Goal: Information Seeking & Learning: Learn about a topic

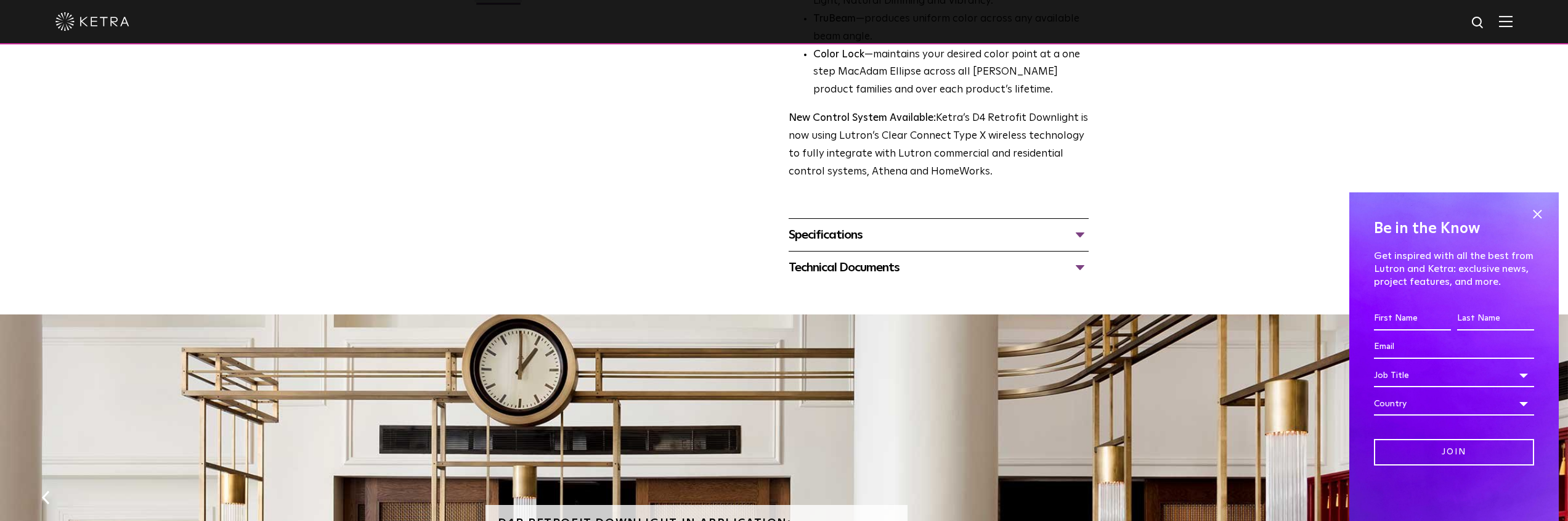
scroll to position [484, 0]
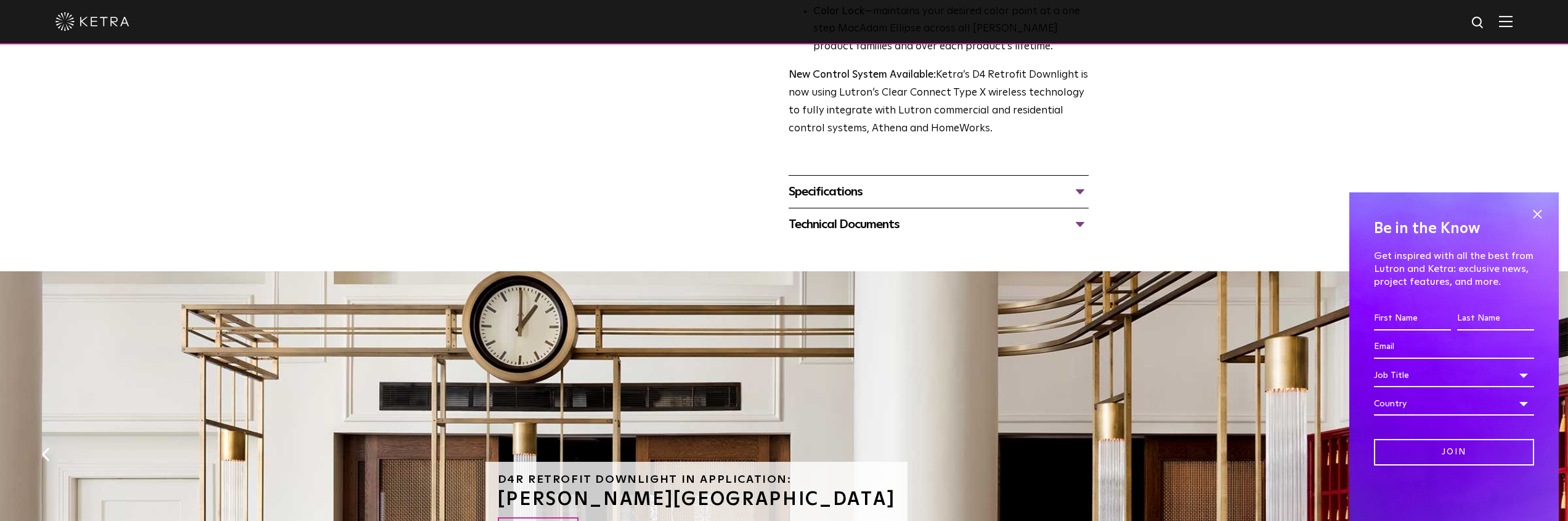
click at [828, 181] on div "Specifications" at bounding box center [938, 191] width 300 height 20
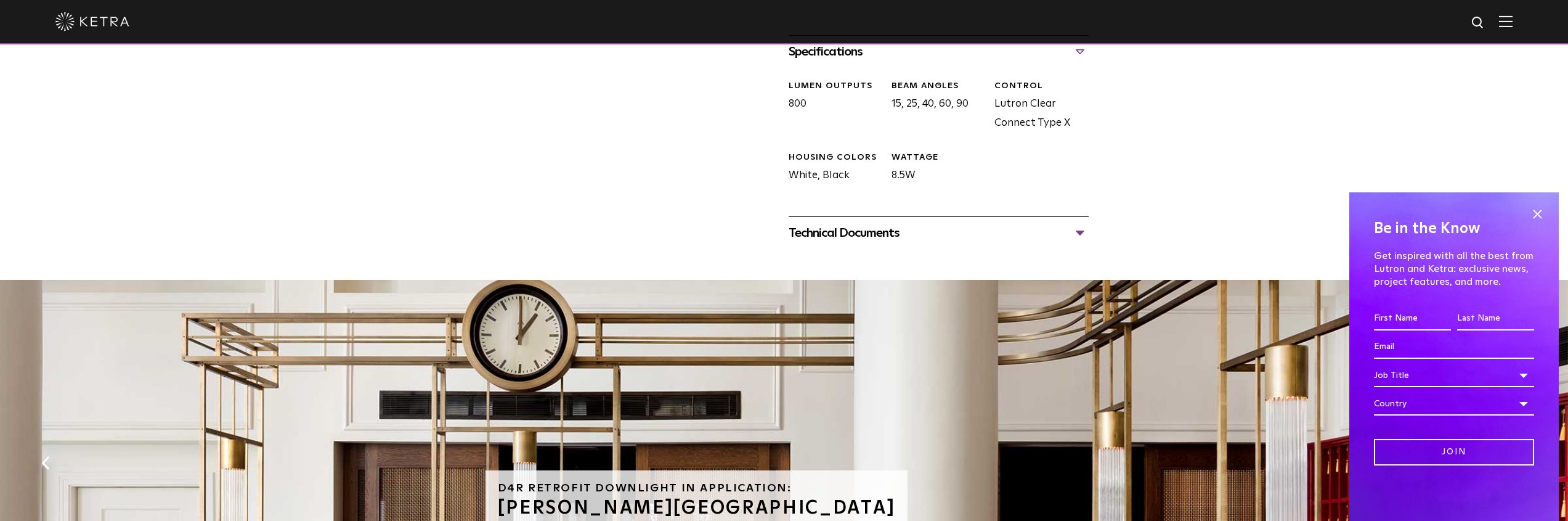
scroll to position [572, 0]
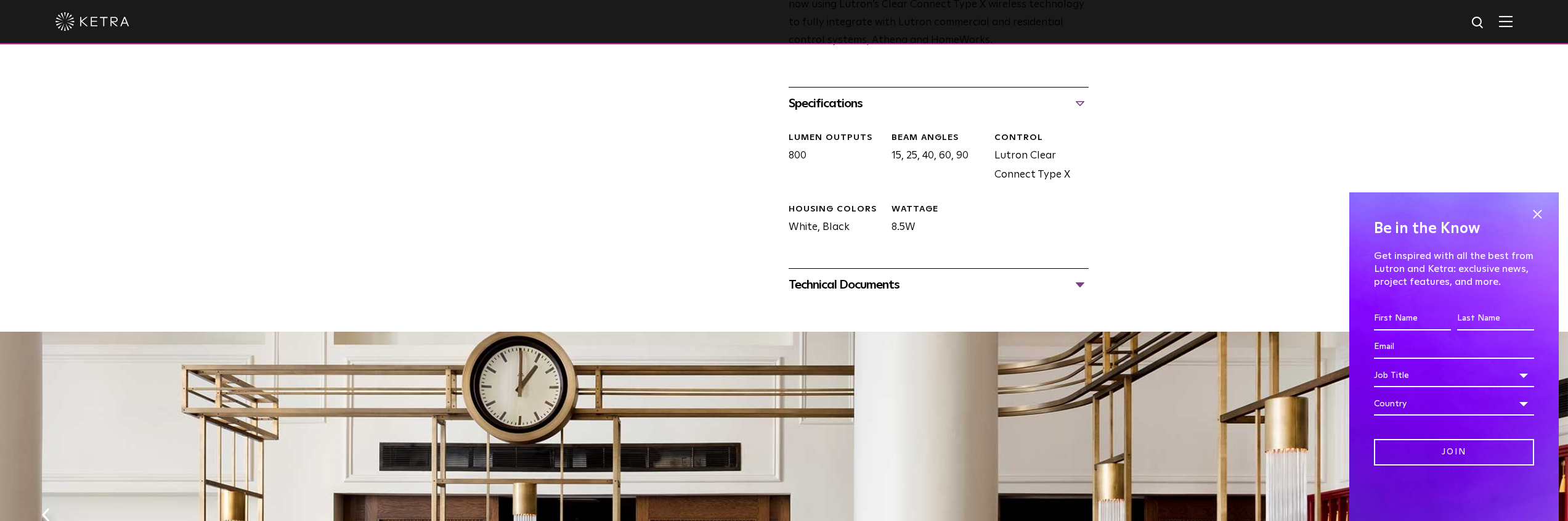
click at [829, 287] on div "Technical Documents" at bounding box center [938, 285] width 300 height 20
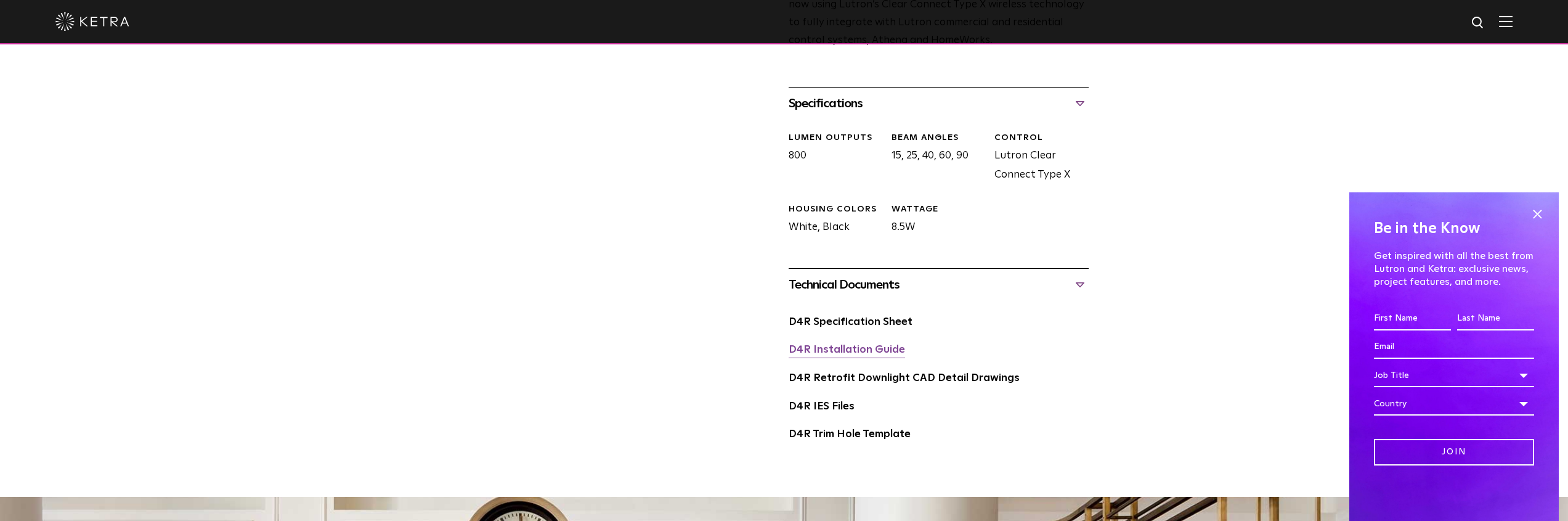
click at [838, 351] on link "D4R Installation Guide" at bounding box center [847, 350] width 116 height 11
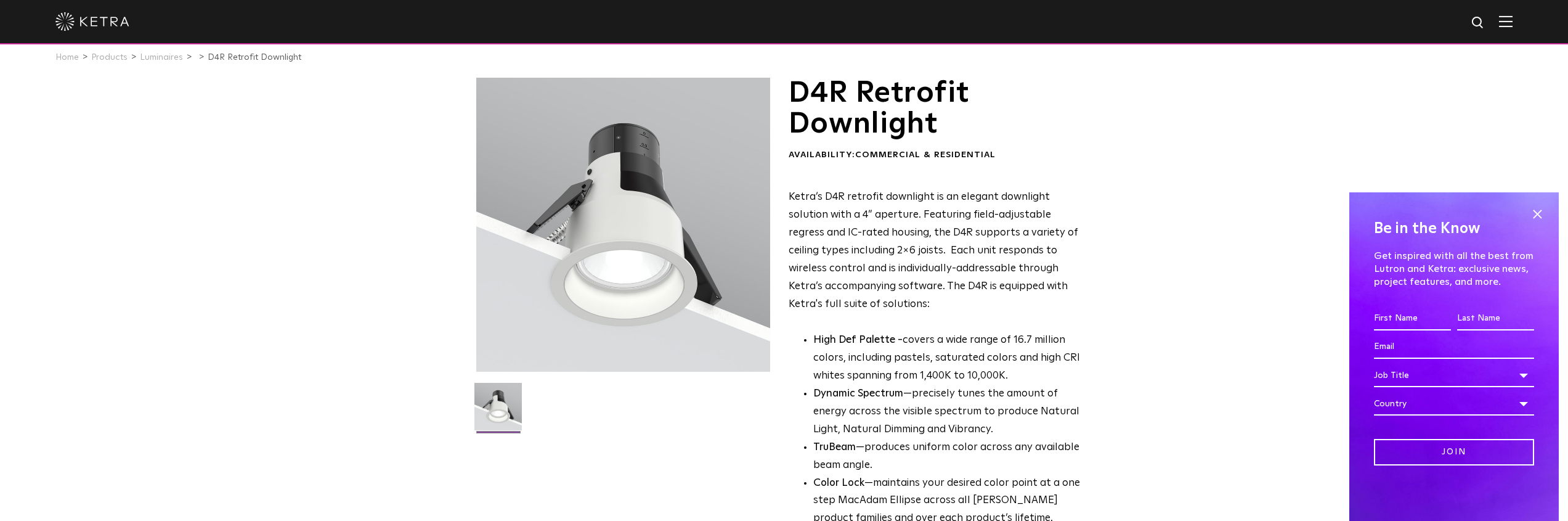
scroll to position [0, 0]
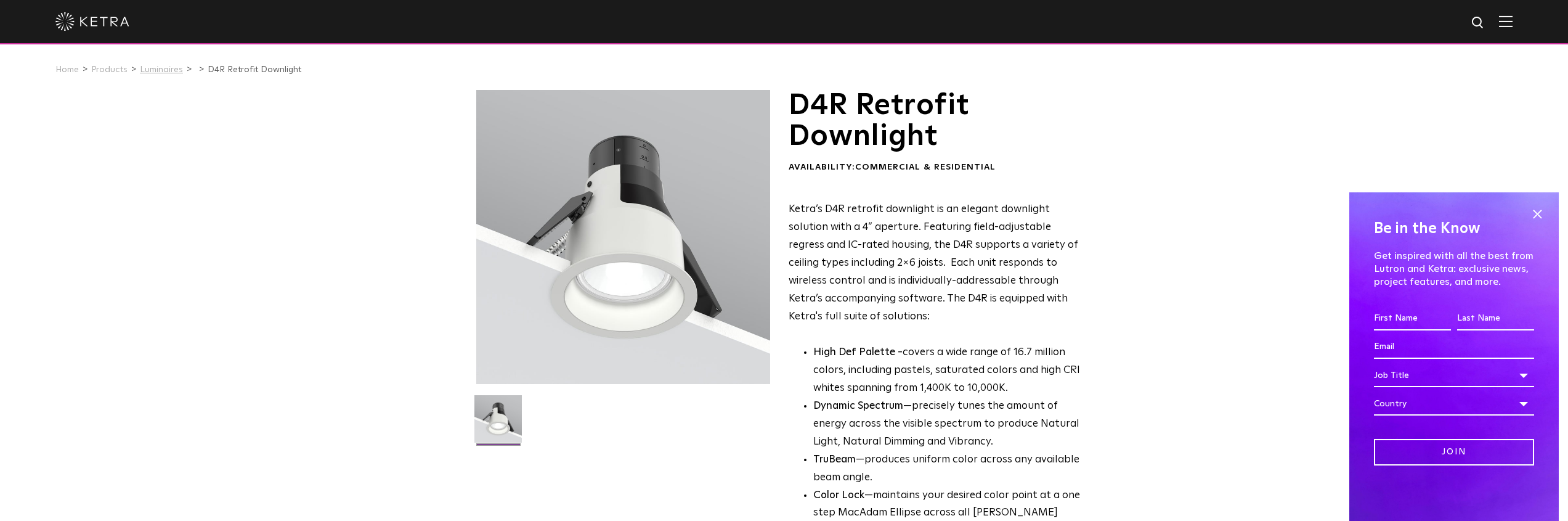
click at [145, 69] on link "Luminaires" at bounding box center [161, 69] width 43 height 8
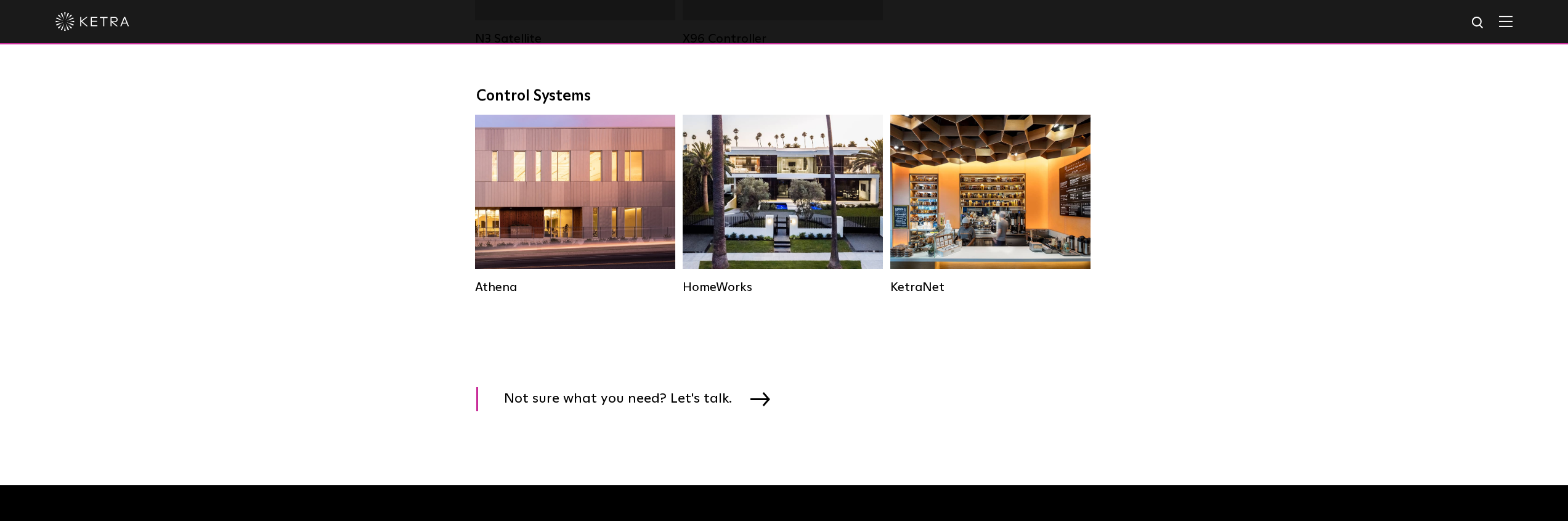
scroll to position [1797, 0]
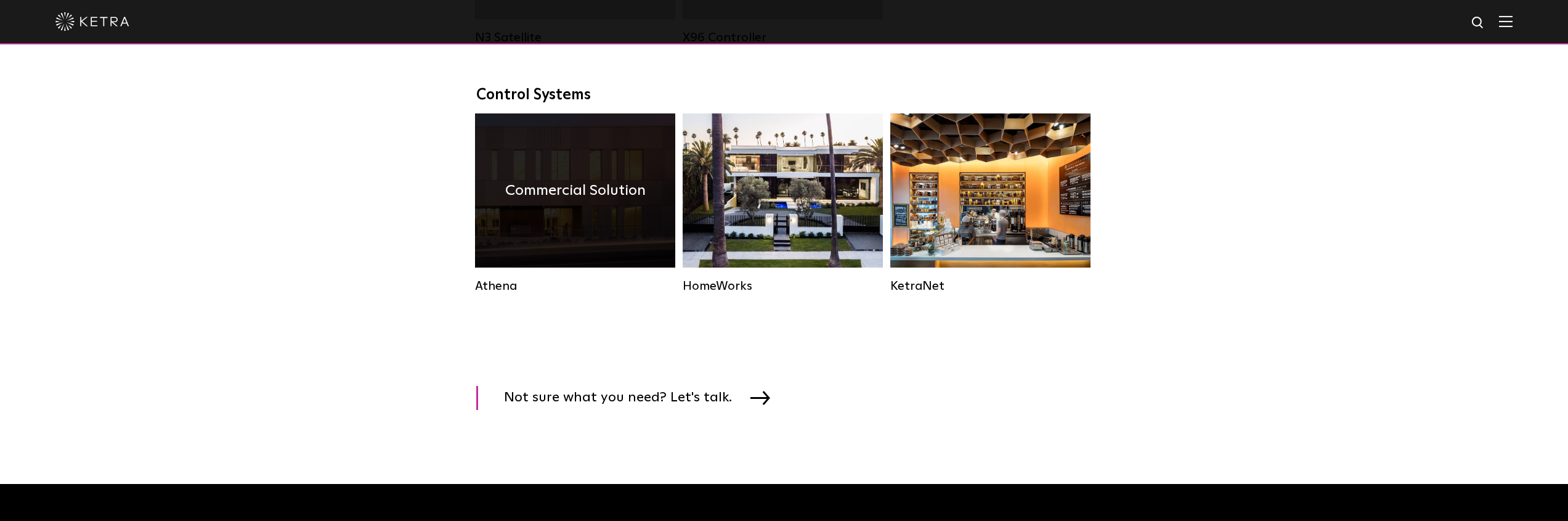
click at [520, 149] on div "Commercial Solution" at bounding box center [575, 191] width 200 height 154
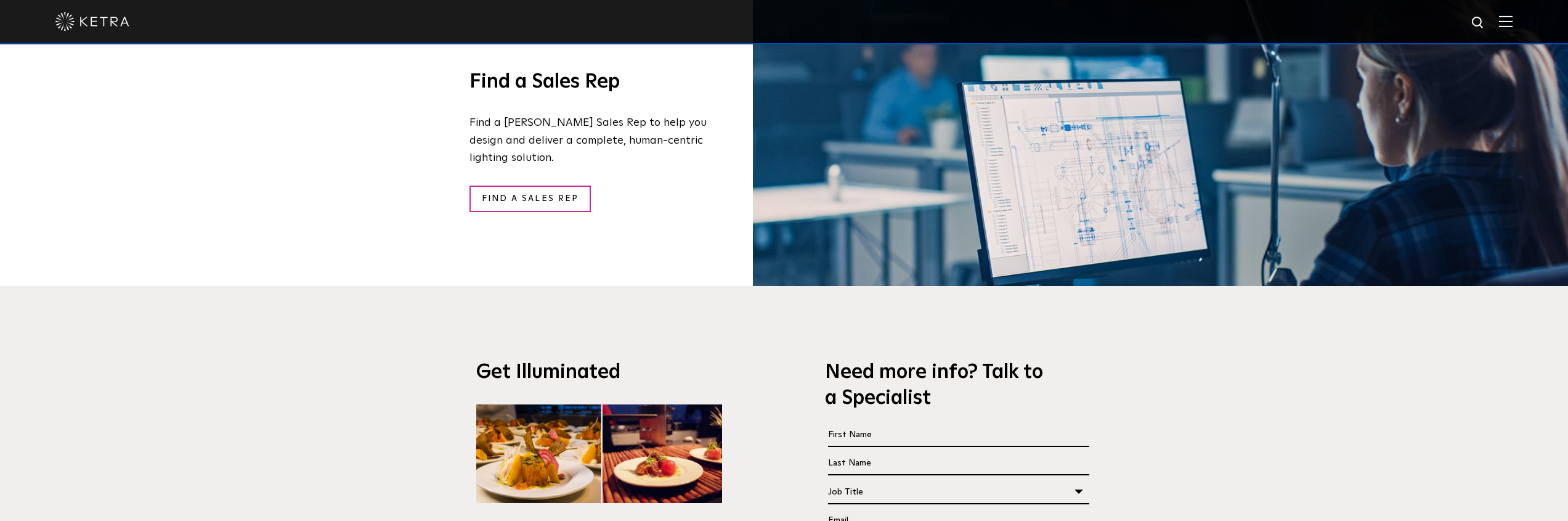
scroll to position [1906, 0]
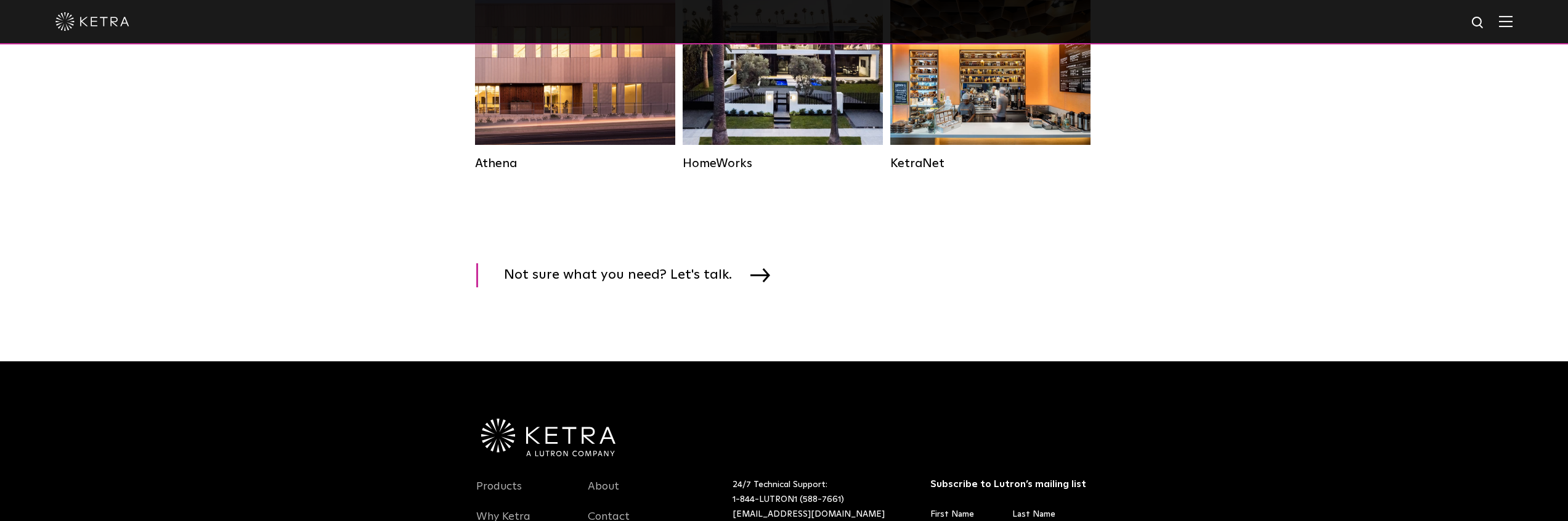
scroll to position [1797, 0]
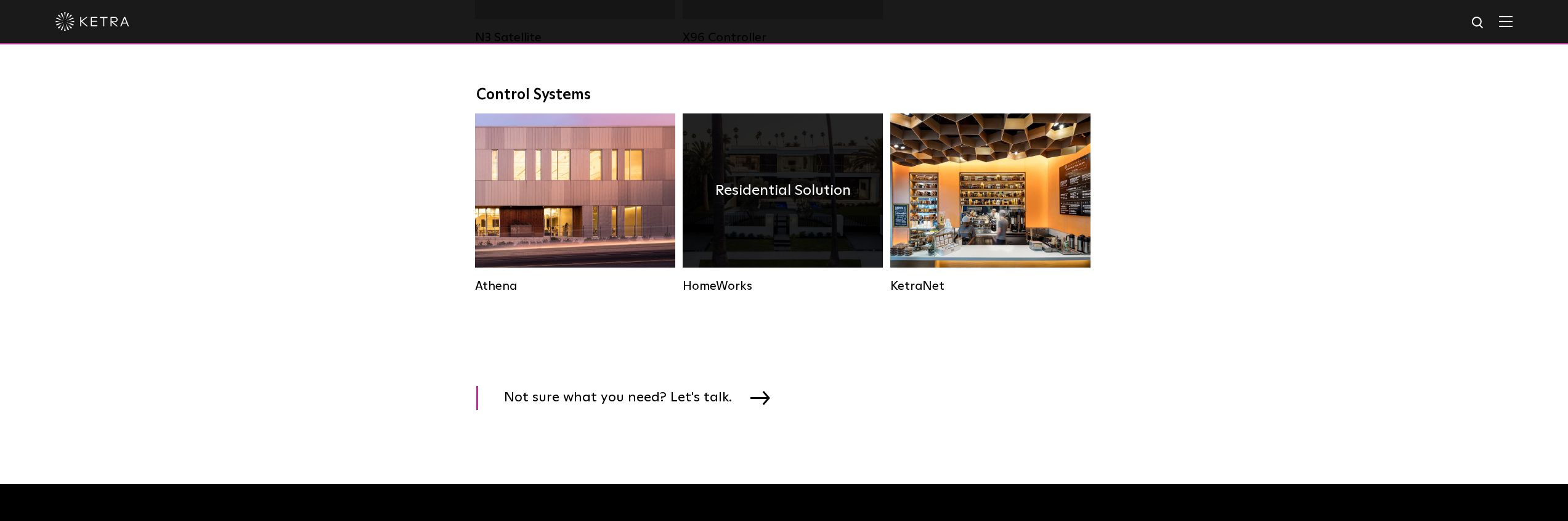
click at [712, 209] on div "Residential Solution" at bounding box center [782, 191] width 200 height 154
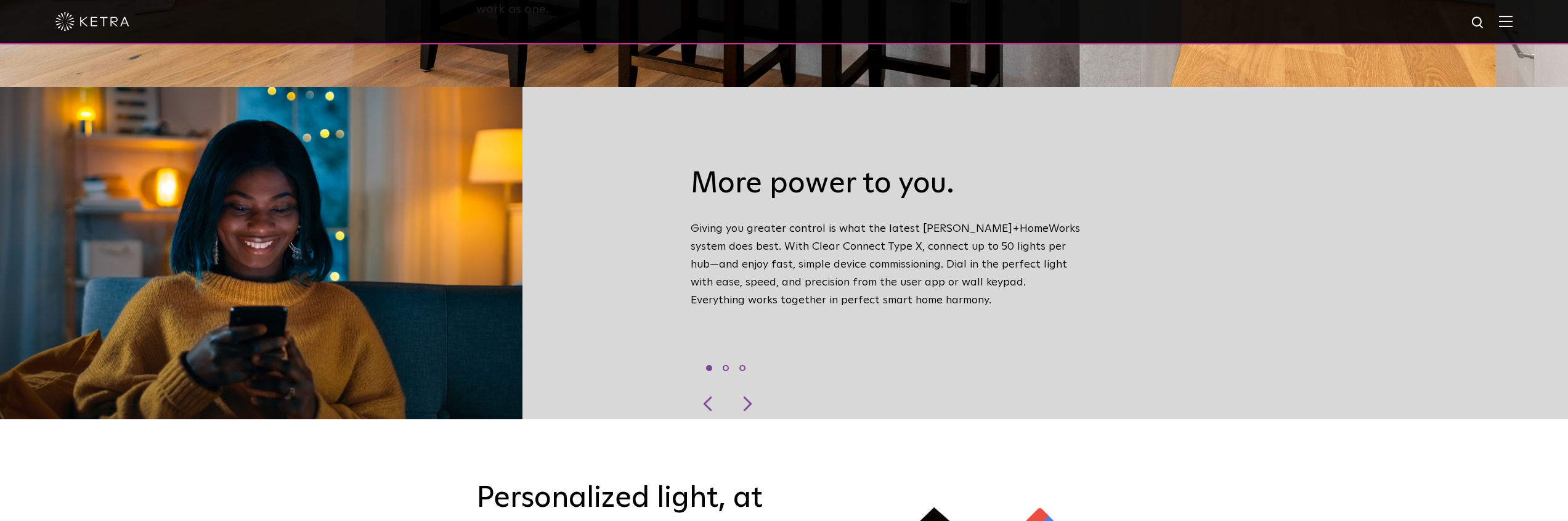
scroll to position [466, 0]
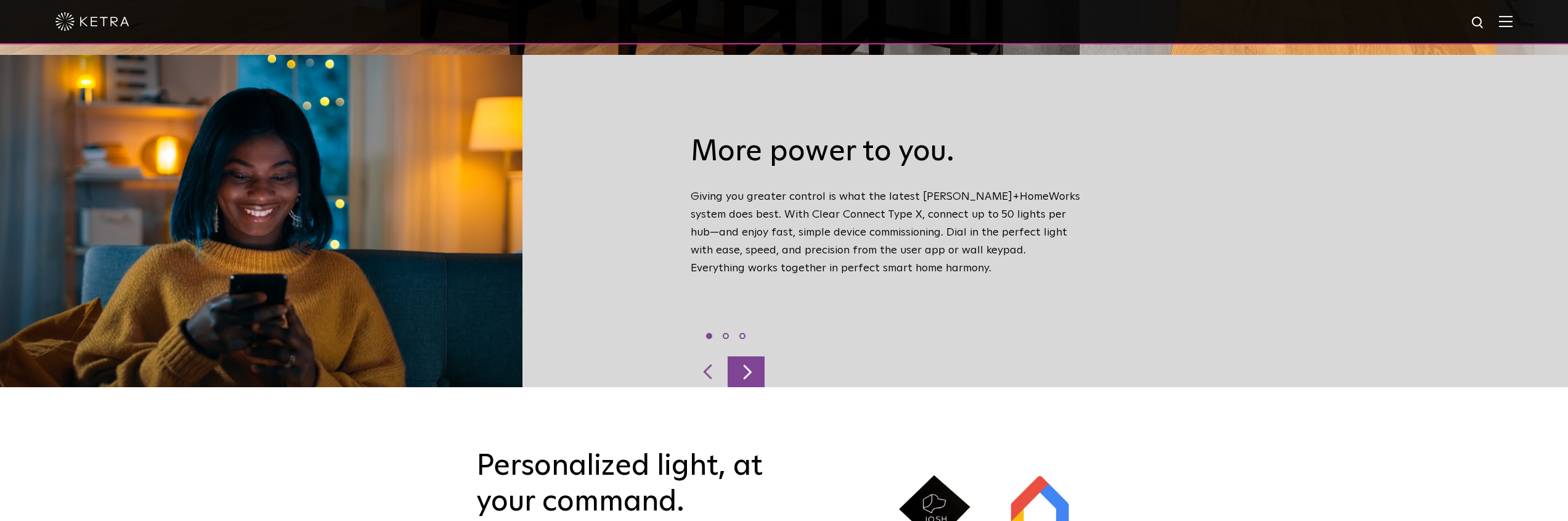
click at [743, 356] on div at bounding box center [746, 371] width 37 height 31
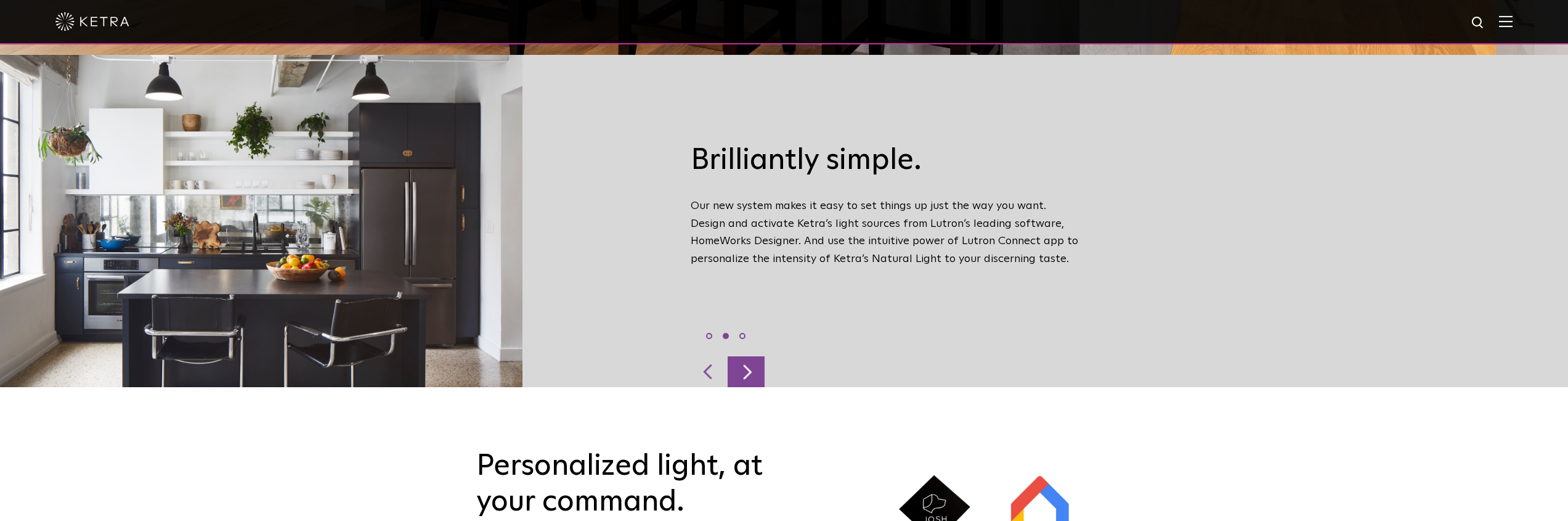
click at [743, 356] on div at bounding box center [746, 371] width 37 height 31
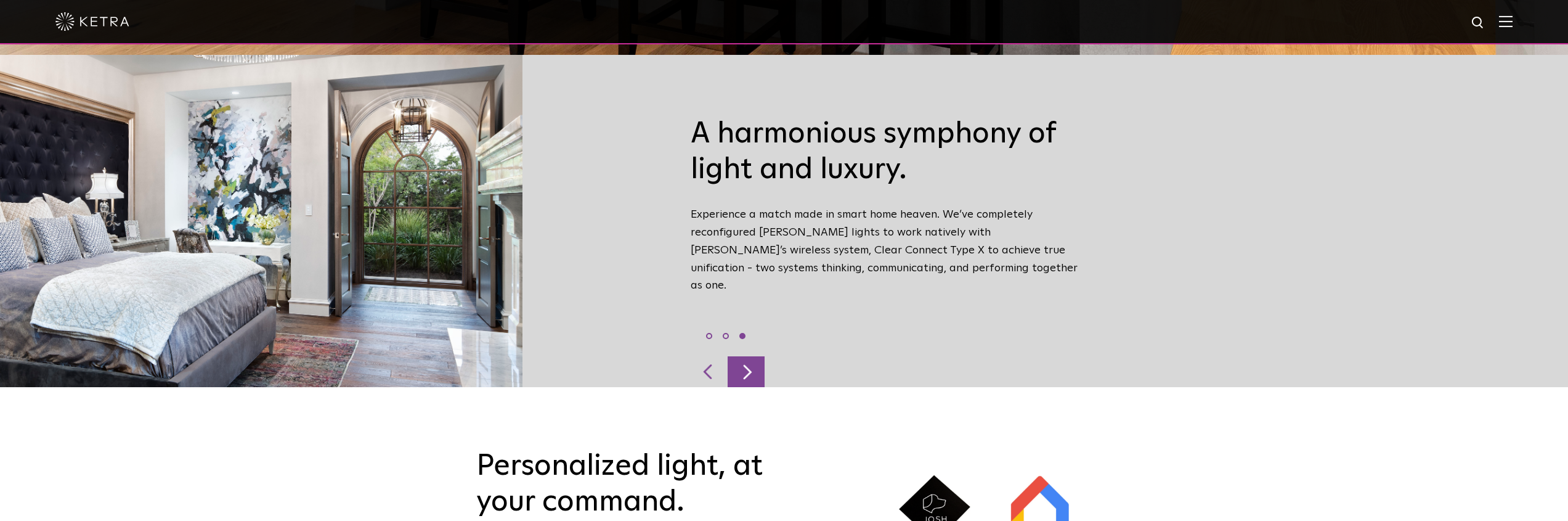
click at [743, 356] on div at bounding box center [746, 371] width 37 height 31
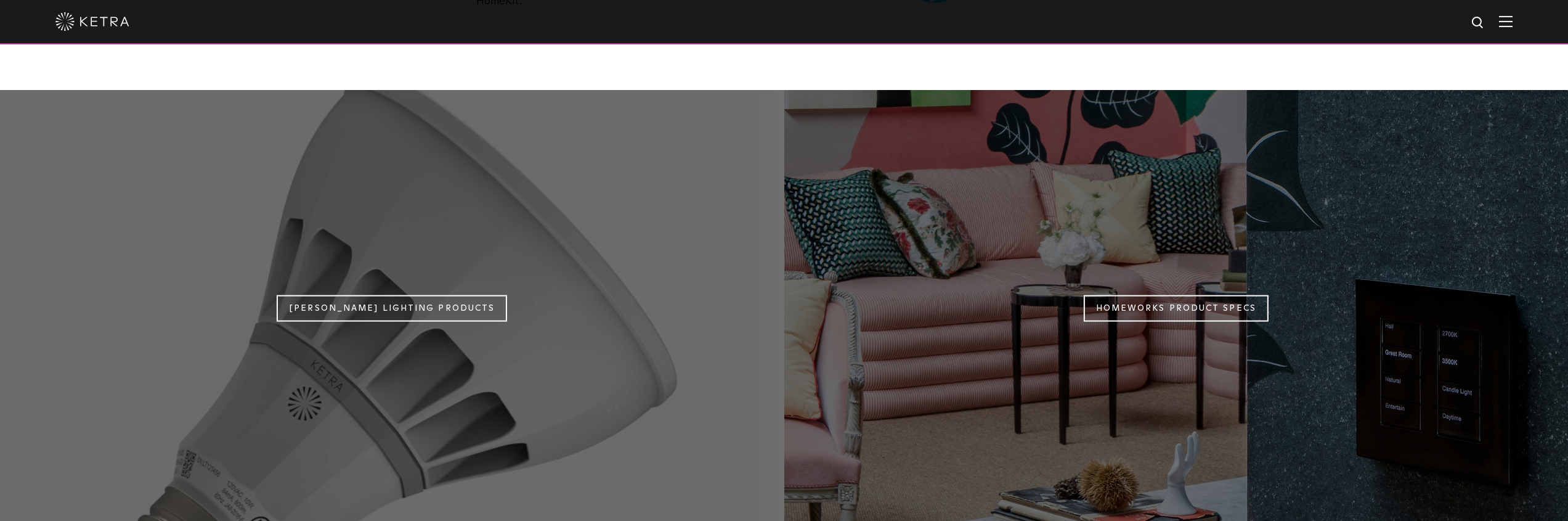
scroll to position [1084, 0]
click at [448, 294] on link "Ketra Lighting Products" at bounding box center [392, 307] width 231 height 26
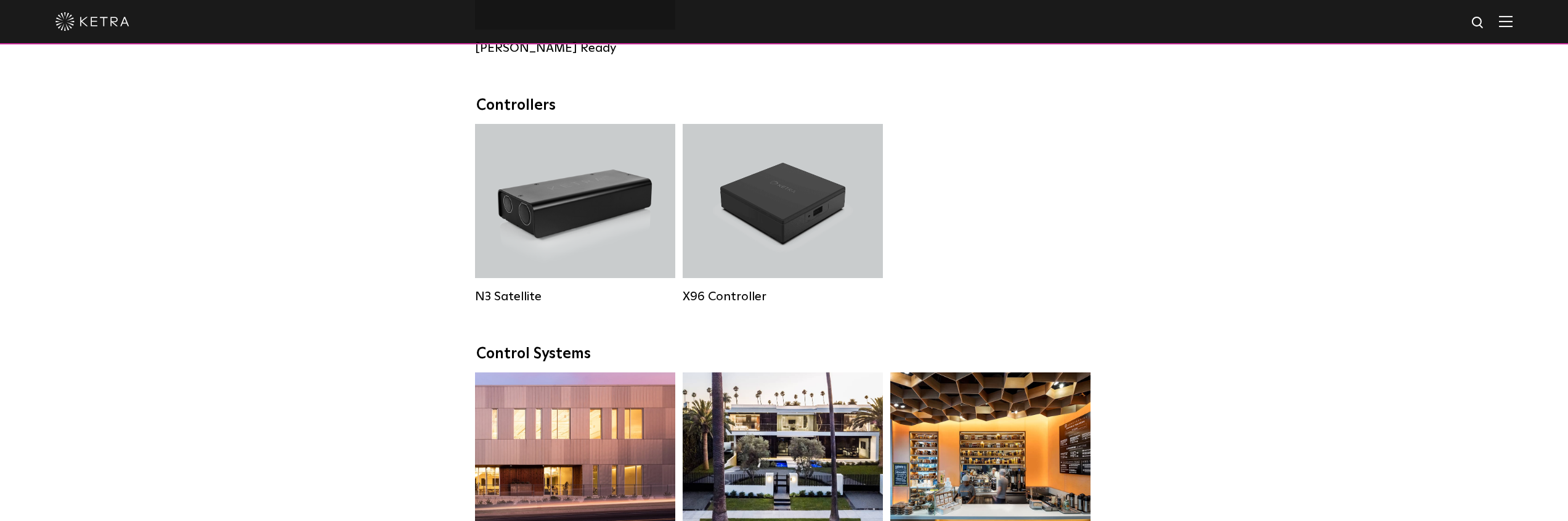
scroll to position [1543, 0]
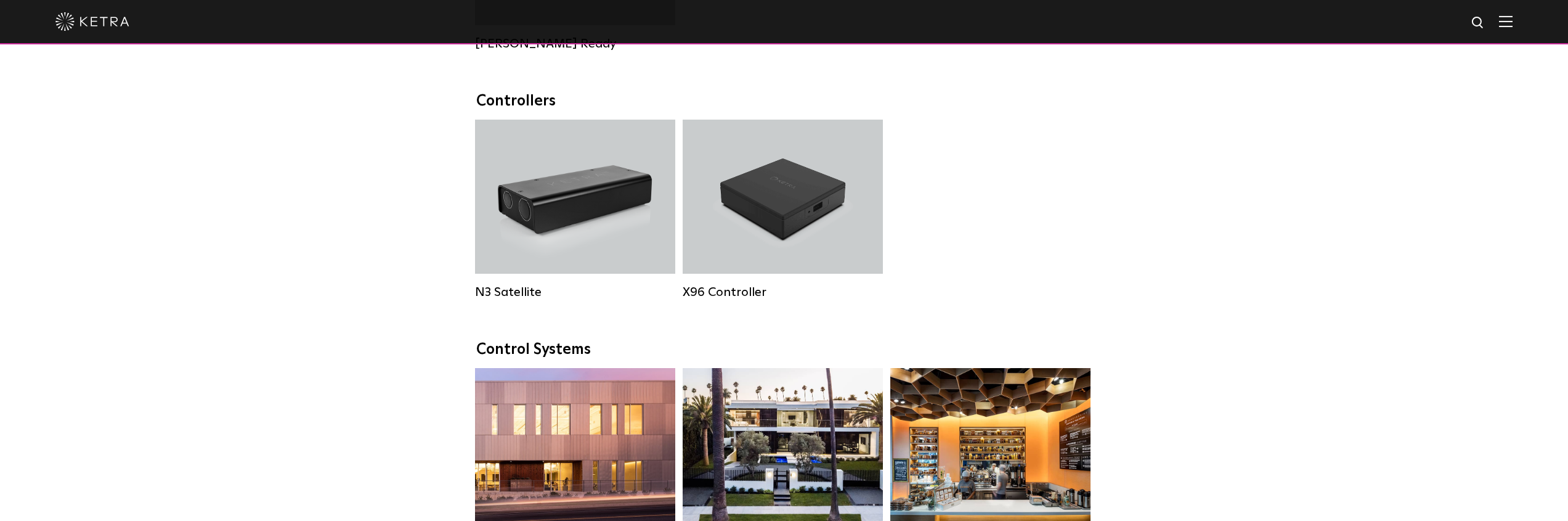
click at [890, 226] on div "N3 Satellite N3 Satellite X96 Controller X96 Controller" at bounding box center [784, 219] width 625 height 198
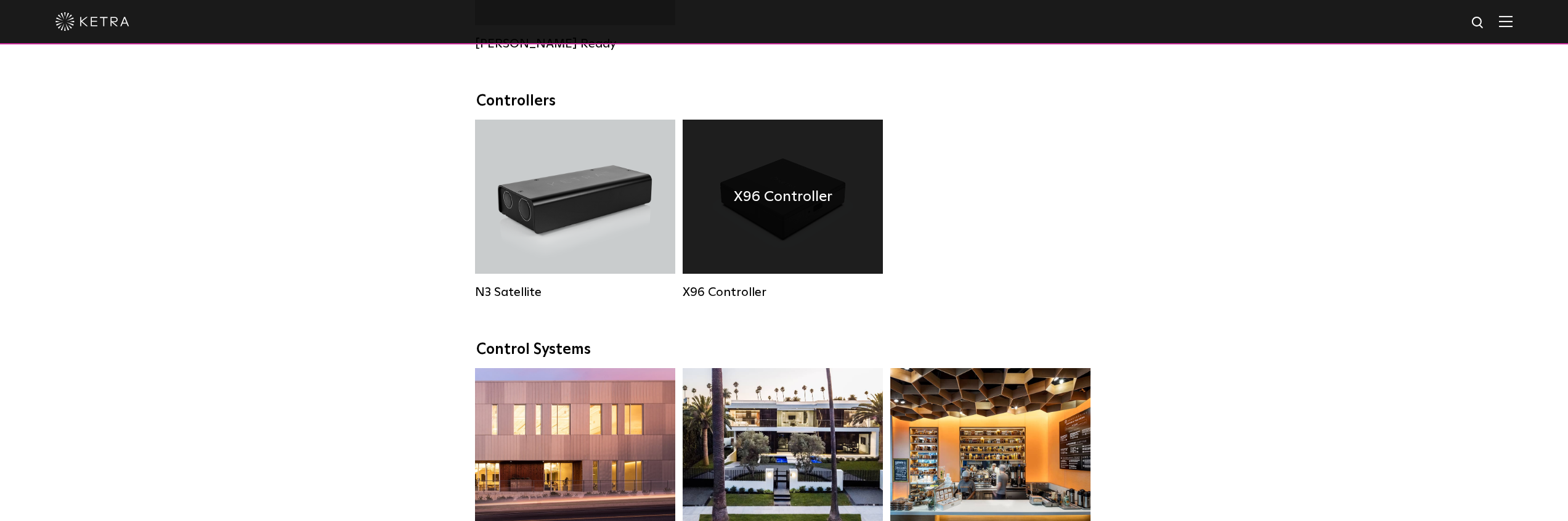
click at [859, 234] on div "X96 Controller" at bounding box center [782, 197] width 200 height 154
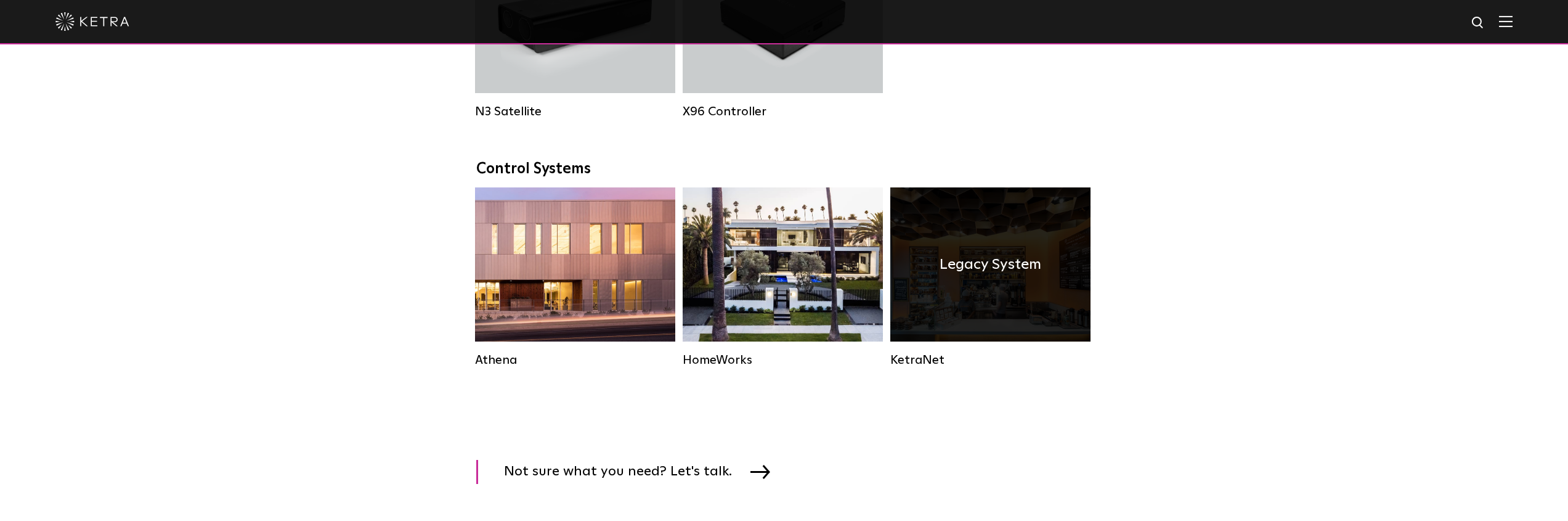
click at [1085, 332] on div "Legacy System" at bounding box center [990, 265] width 200 height 154
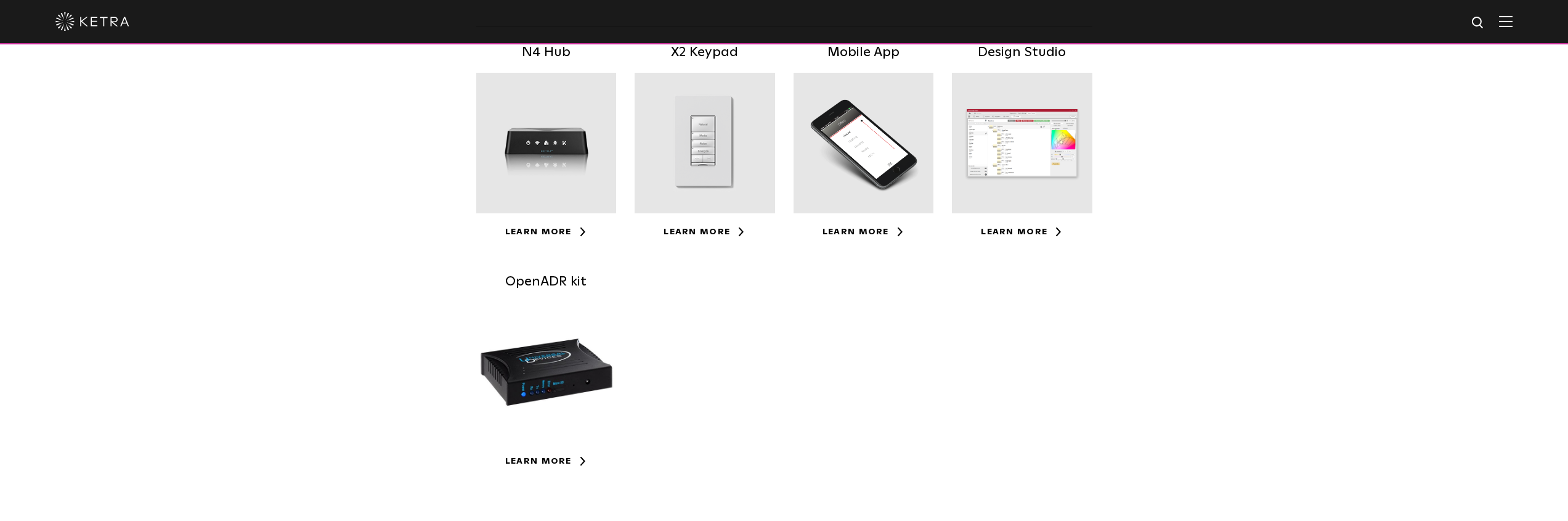
scroll to position [306, 0]
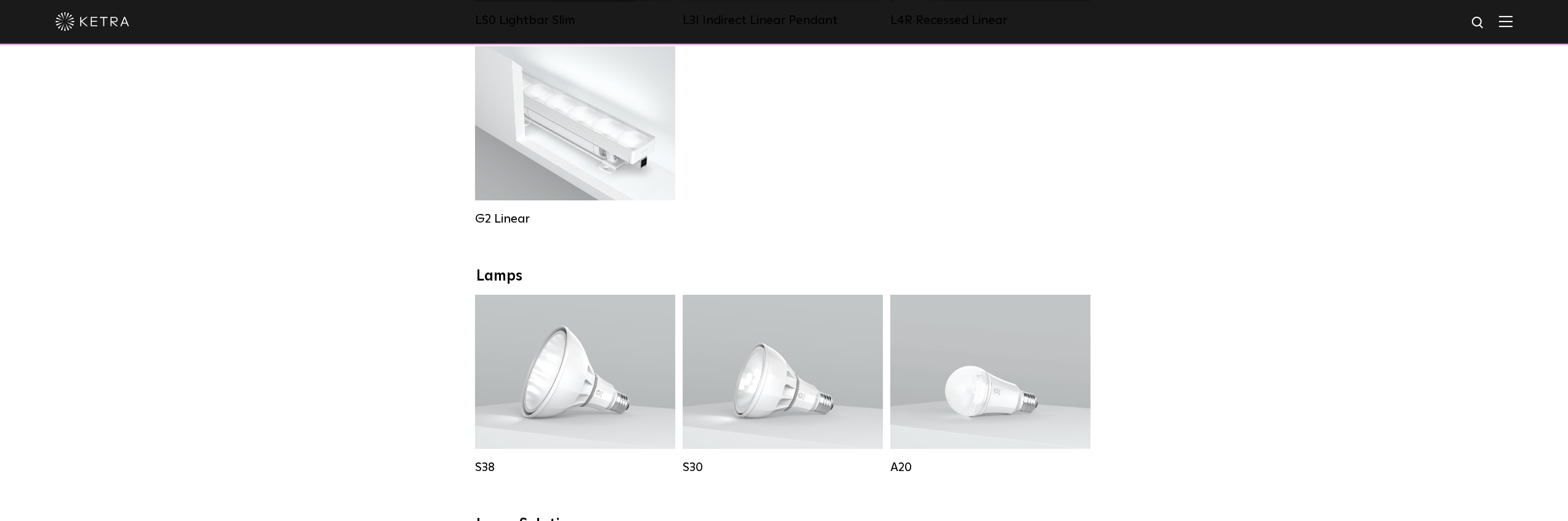
scroll to position [620, 0]
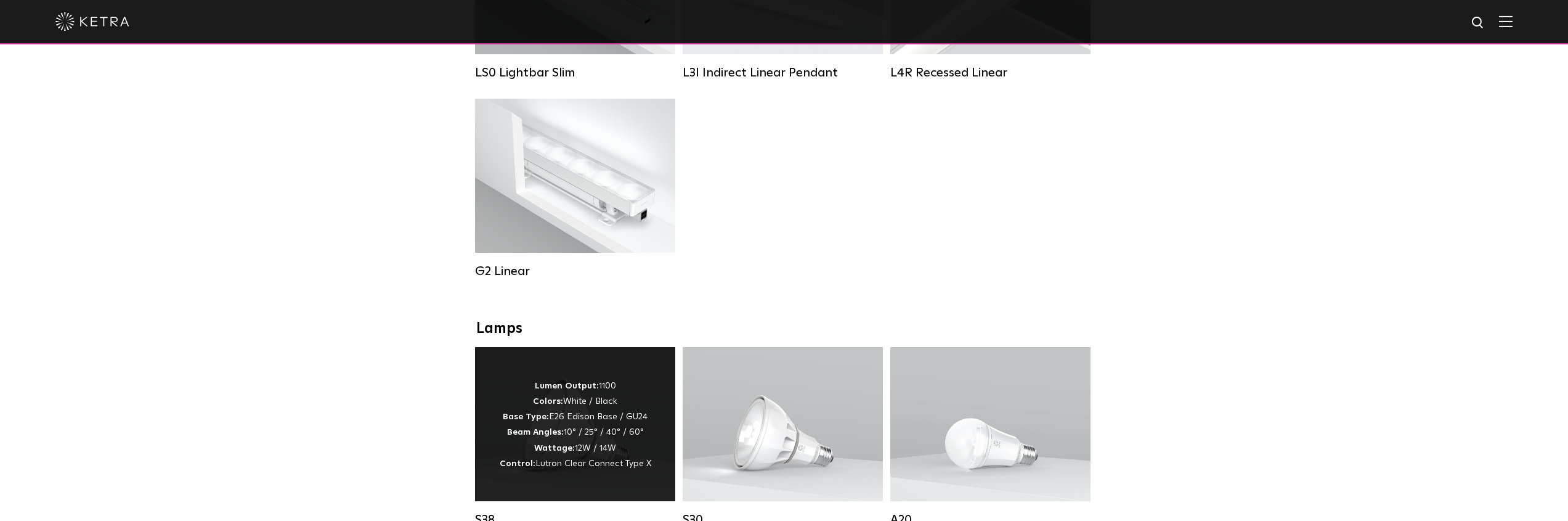
click at [520, 386] on p "Lumen Output: 1100 Colors: White / Black Base Type: E26 Edison Base / GU24 Beam…" at bounding box center [575, 424] width 152 height 93
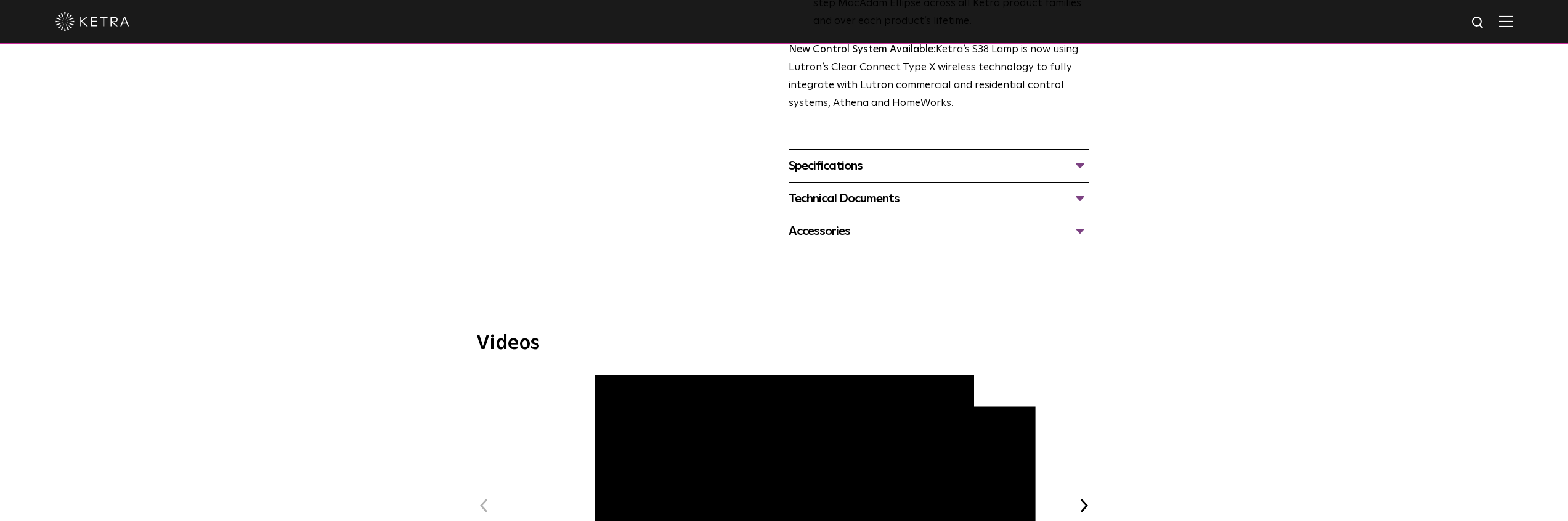
scroll to position [460, 0]
click at [829, 171] on div "Specifications" at bounding box center [938, 166] width 300 height 20
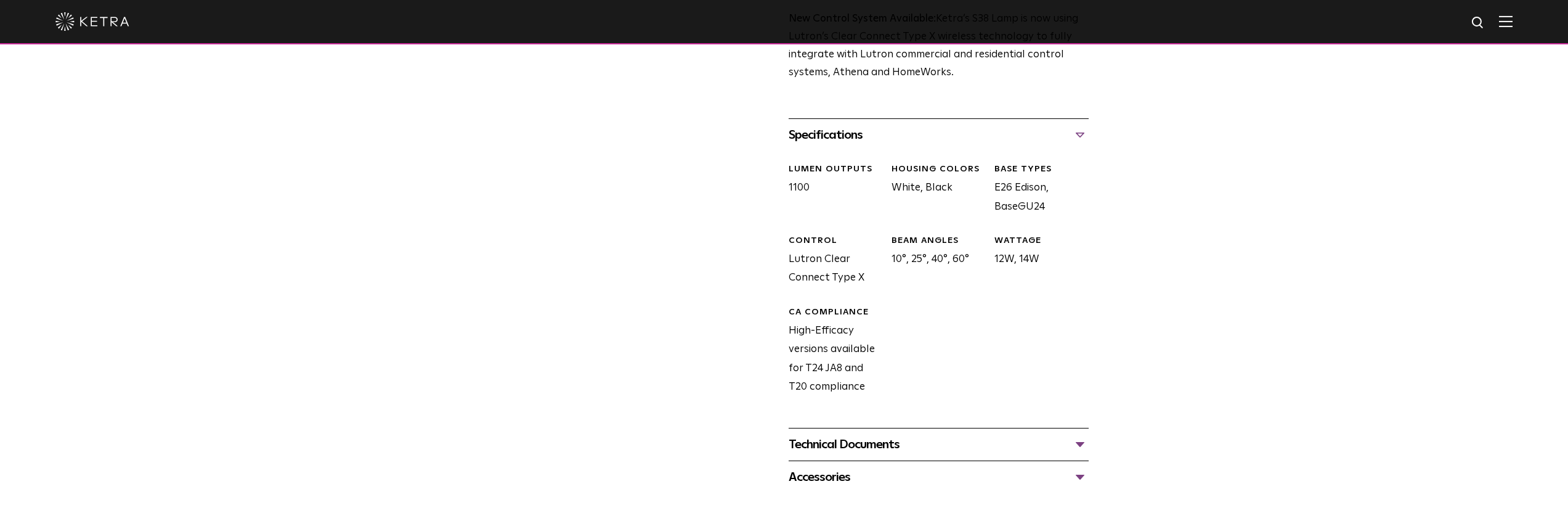
scroll to position [511, 0]
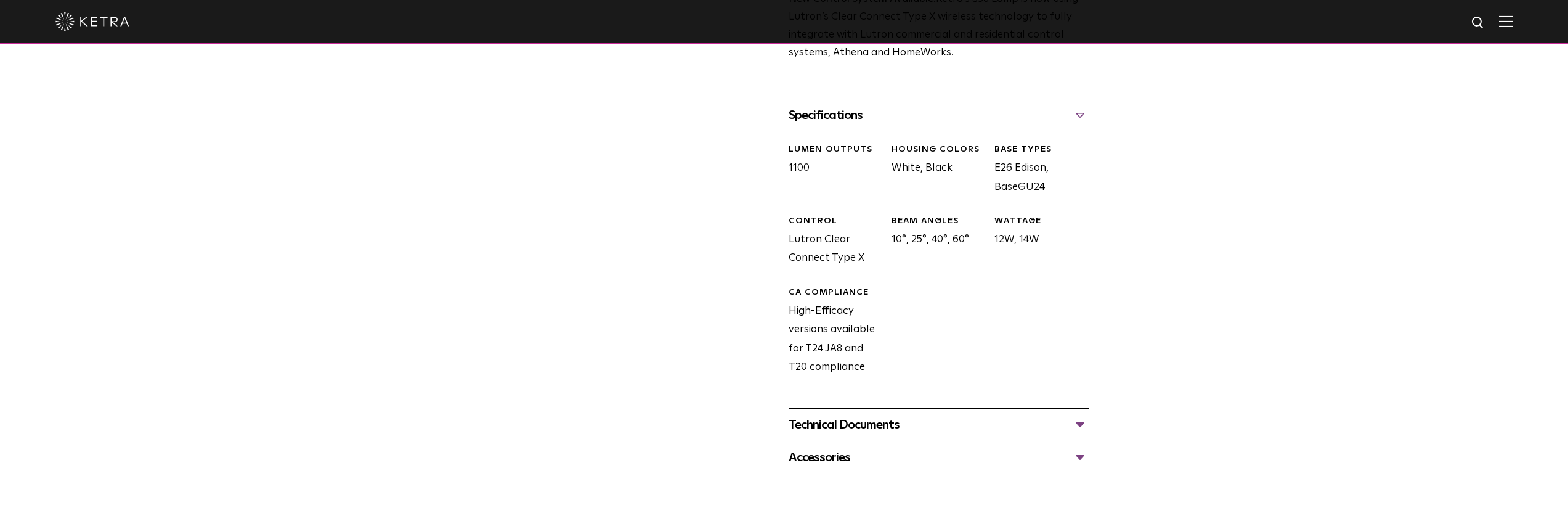
click at [823, 418] on div "Technical Documents" at bounding box center [938, 425] width 300 height 20
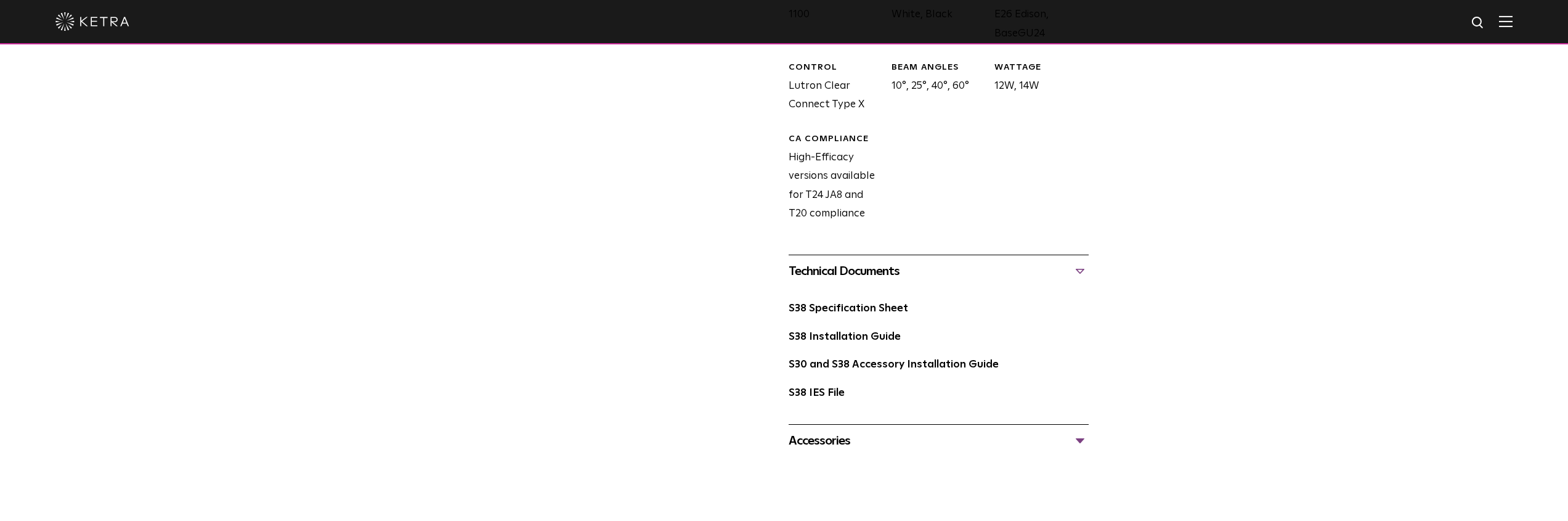
scroll to position [682, 0]
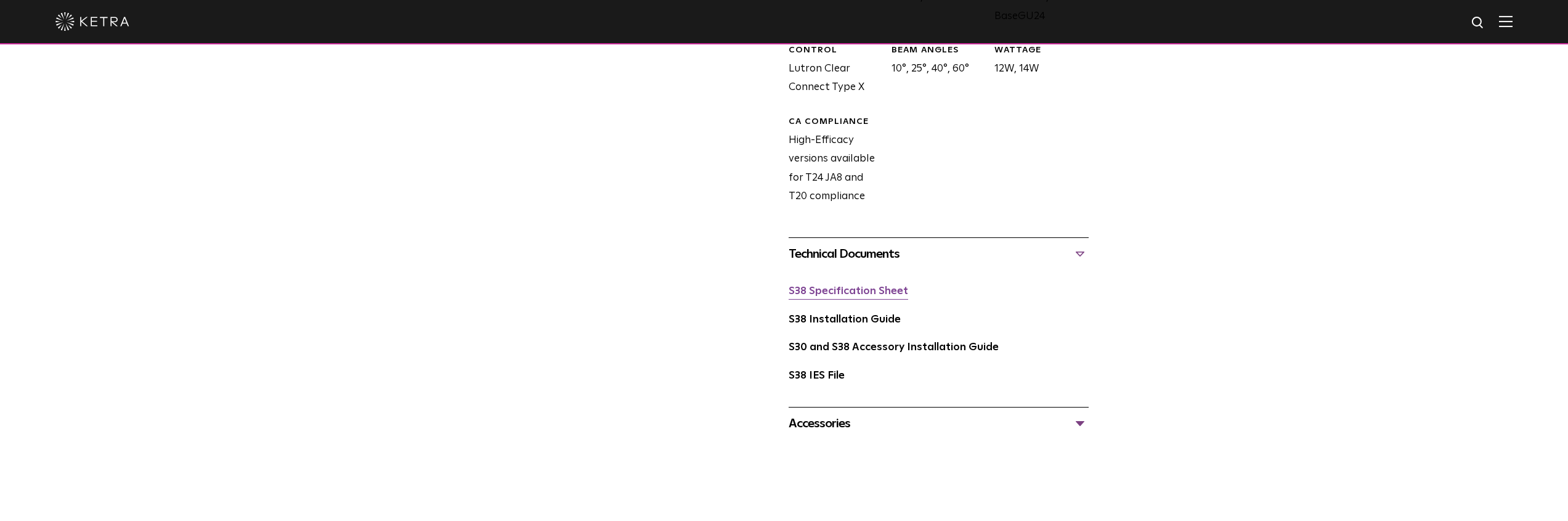
click at [846, 290] on link "S38 Specification Sheet" at bounding box center [848, 291] width 119 height 11
click at [851, 320] on link "S38 Installation Guide" at bounding box center [844, 320] width 112 height 11
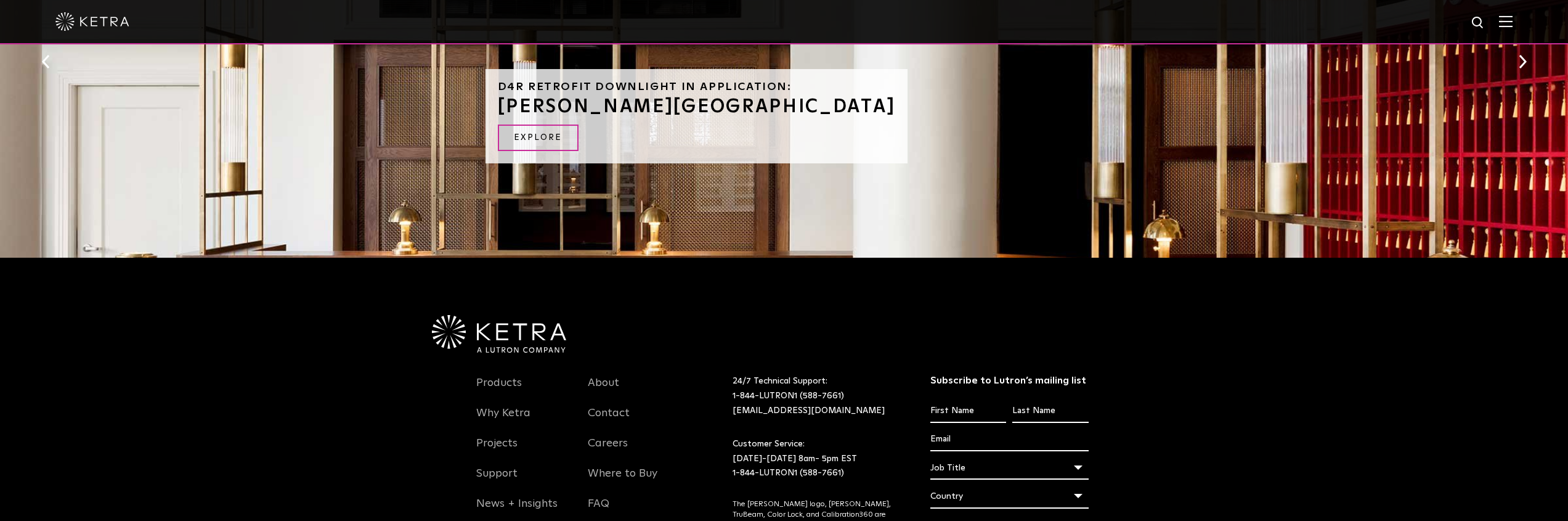
scroll to position [877, 0]
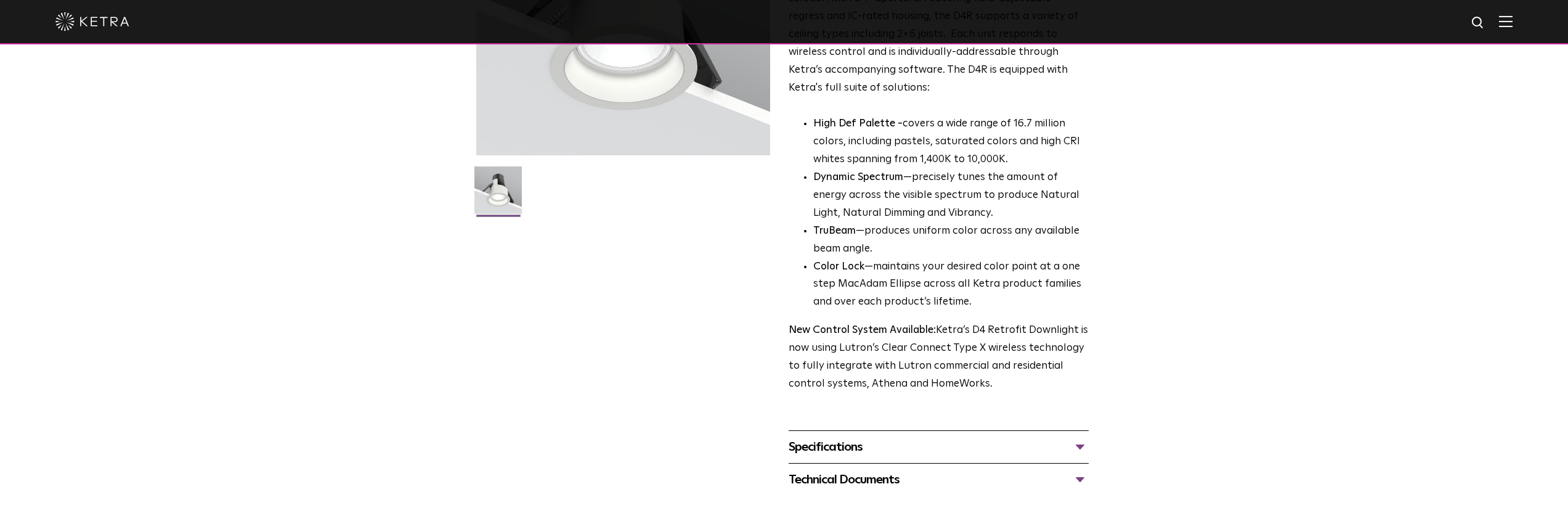
scroll to position [375, 0]
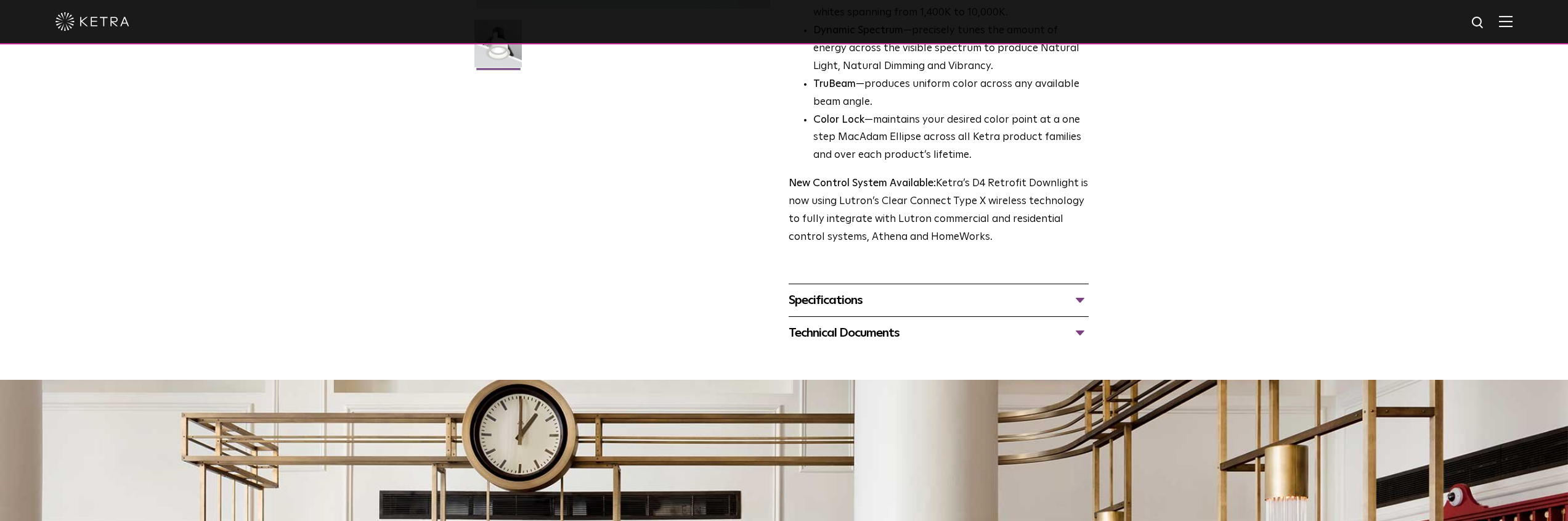
click at [879, 293] on div "Specifications" at bounding box center [938, 300] width 300 height 20
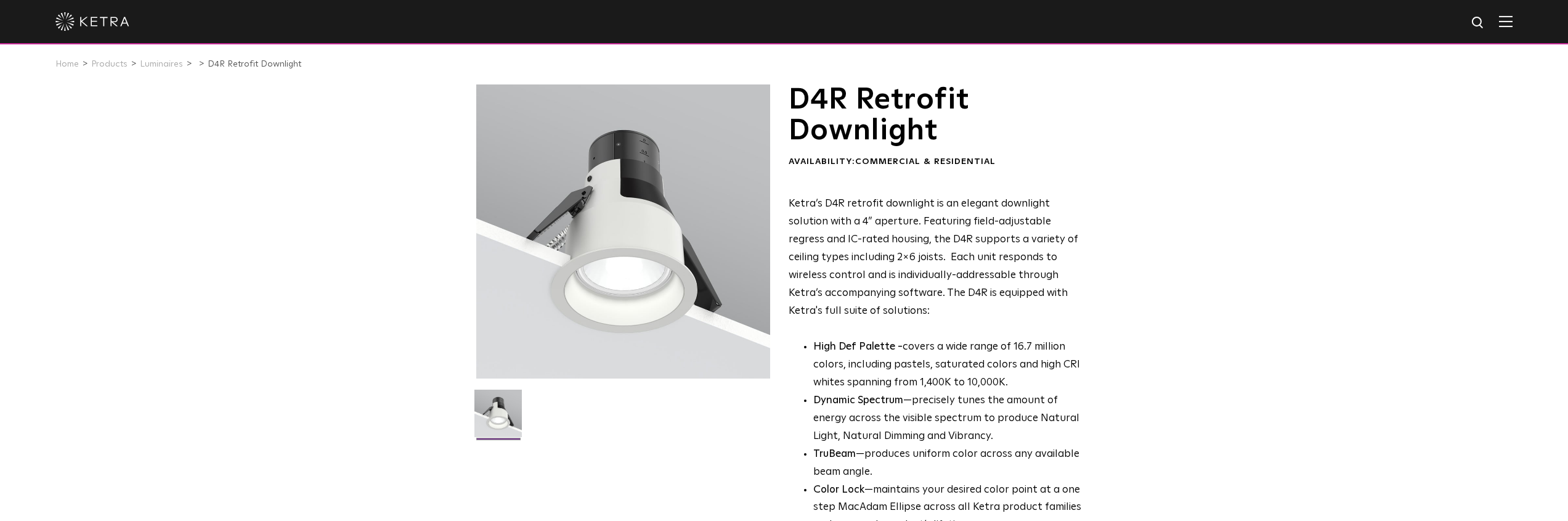
scroll to position [0, 0]
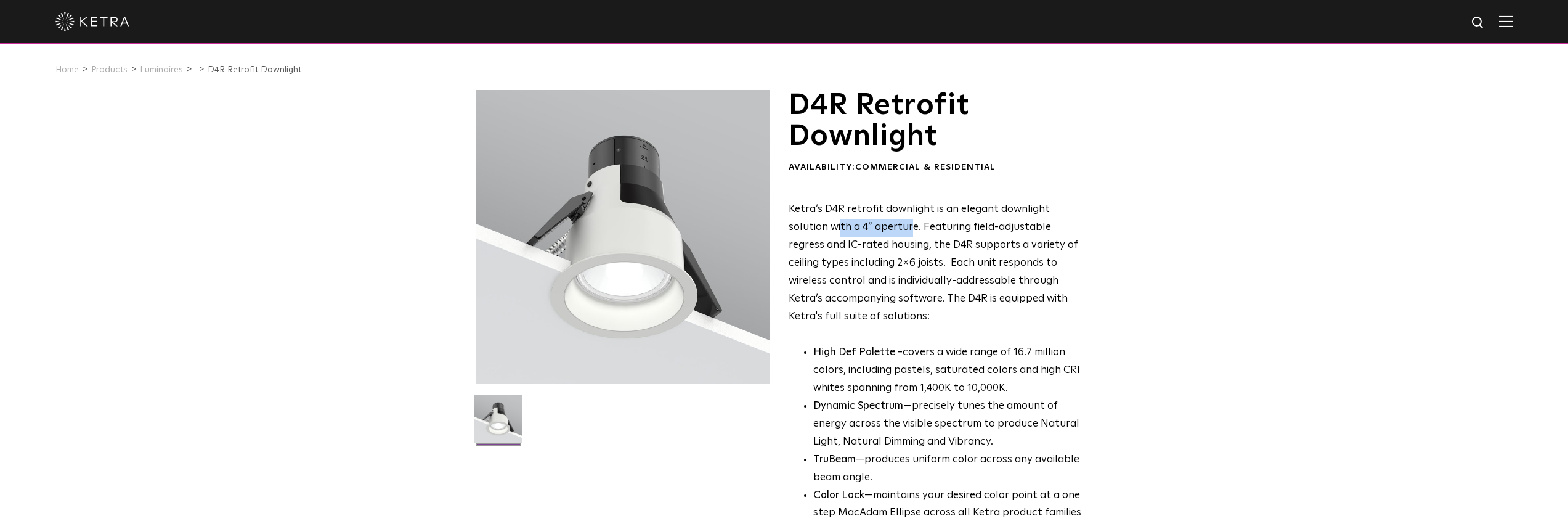
drag, startPoint x: 800, startPoint y: 223, endPoint x: 869, endPoint y: 231, distance: 69.5
click at [869, 231] on p "Ketra’s D4R retrofit downlight is an elegant downlight solution with a 4” apert…" at bounding box center [938, 263] width 300 height 125
click at [218, 69] on link "D4R Retrofit Downlight" at bounding box center [255, 69] width 94 height 8
click at [172, 72] on link "Luminaires" at bounding box center [161, 69] width 43 height 8
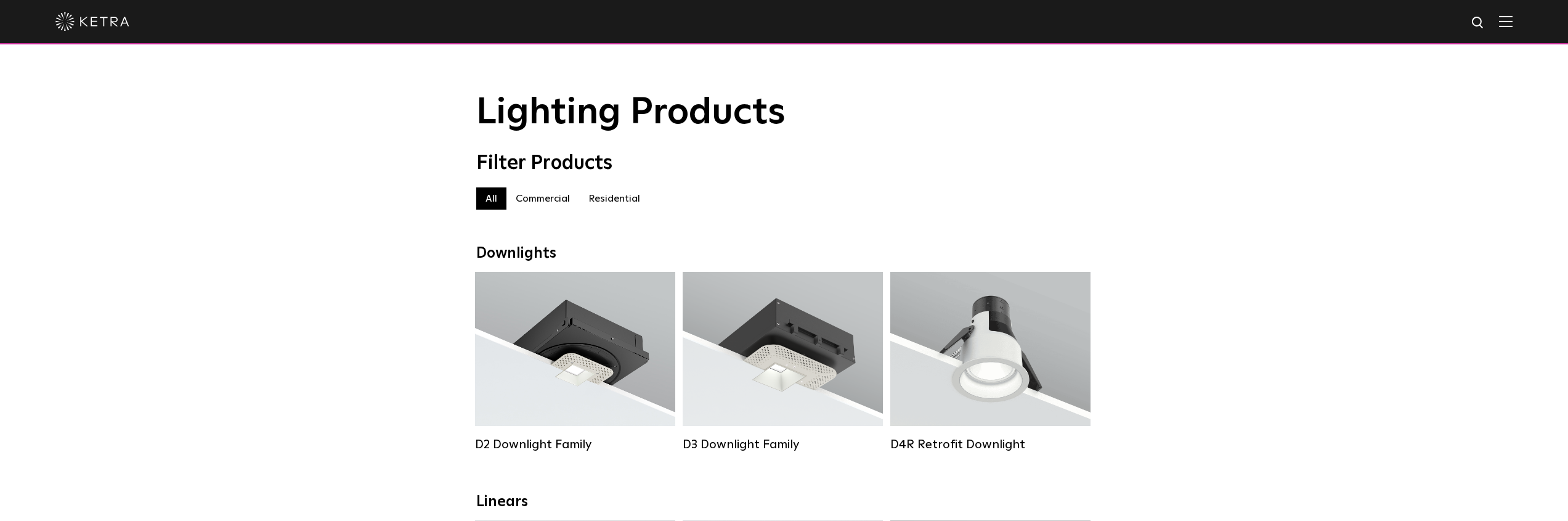
click at [618, 198] on label "Residential" at bounding box center [614, 198] width 70 height 22
click at [617, 198] on label "Residential" at bounding box center [614, 198] width 70 height 22
click at [493, 197] on label "All" at bounding box center [491, 198] width 30 height 22
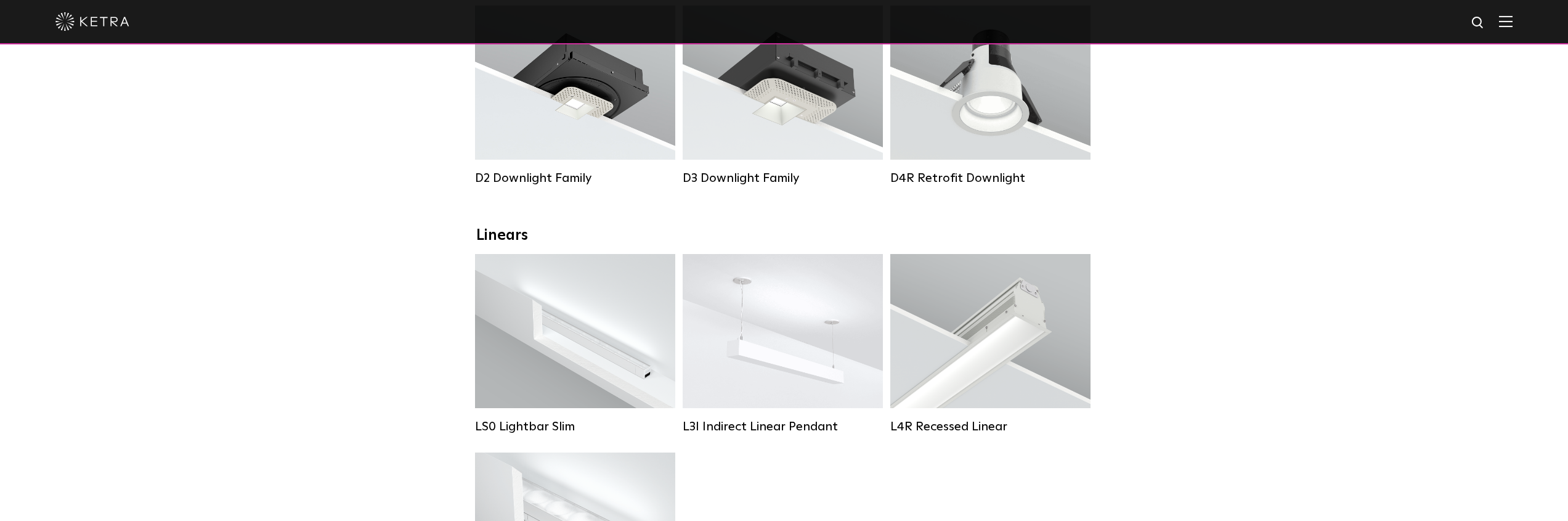
scroll to position [267, 0]
